Goal: Task Accomplishment & Management: Manage account settings

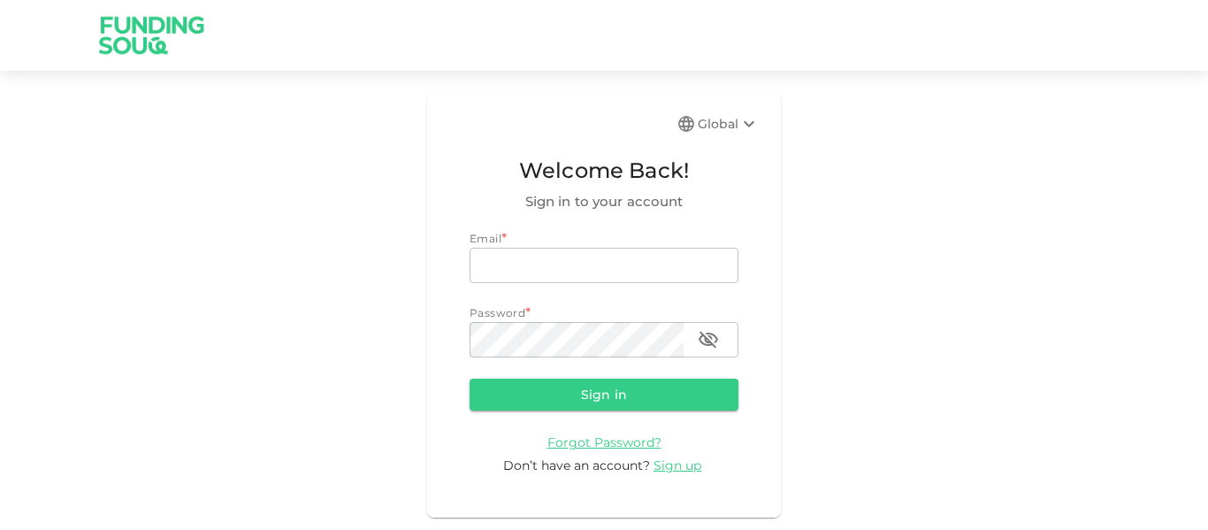
type input "[EMAIL_ADDRESS][PERSON_NAME][DOMAIN_NAME]"
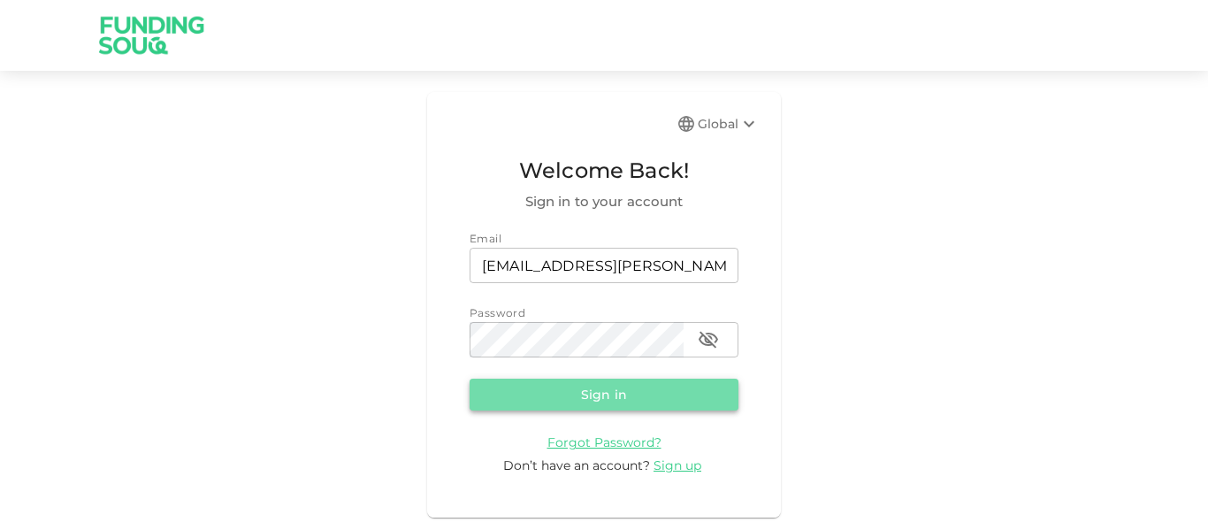
click at [539, 391] on button "Sign in" at bounding box center [604, 395] width 269 height 32
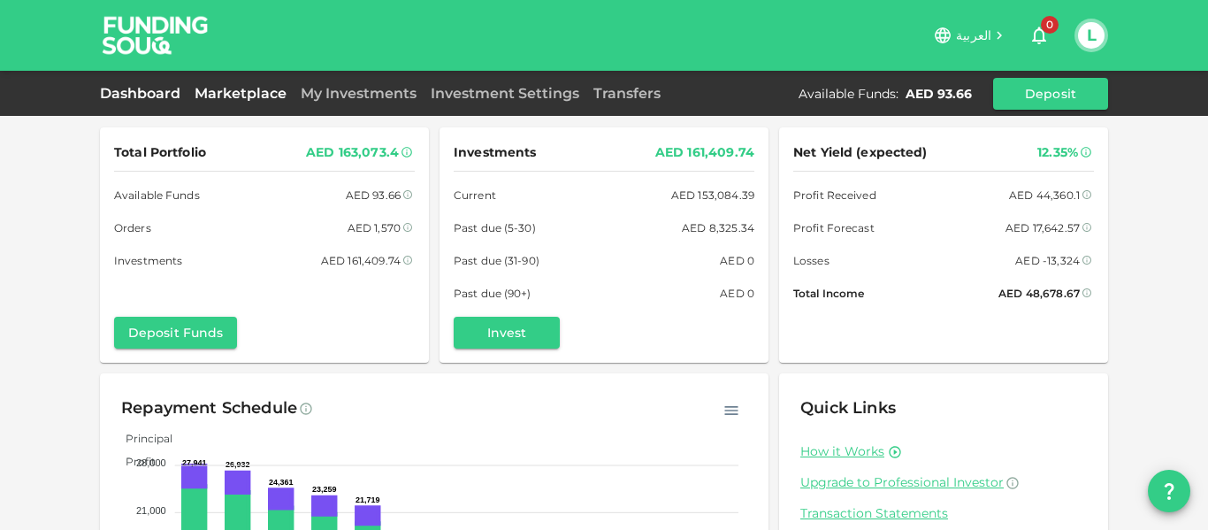
click at [234, 97] on link "Marketplace" at bounding box center [241, 93] width 106 height 17
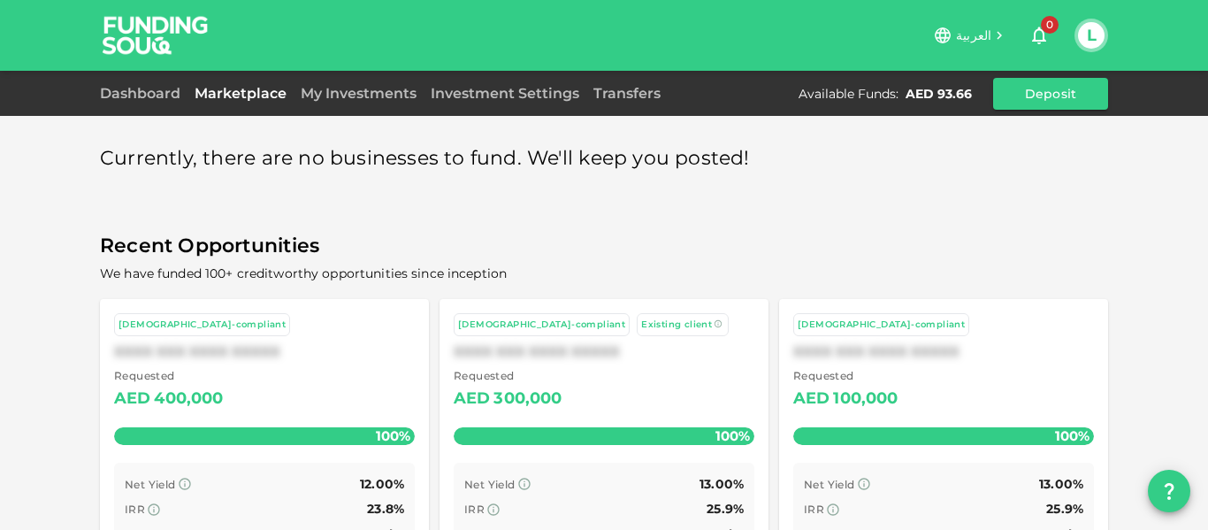
click at [433, 117] on div "Currently, there are no businesses to fund. We'll keep you posted! Recent Oppor…" at bounding box center [604, 327] width 1208 height 655
click at [396, 100] on link "My Investments" at bounding box center [359, 93] width 130 height 17
